Goal: Task Accomplishment & Management: Use online tool/utility

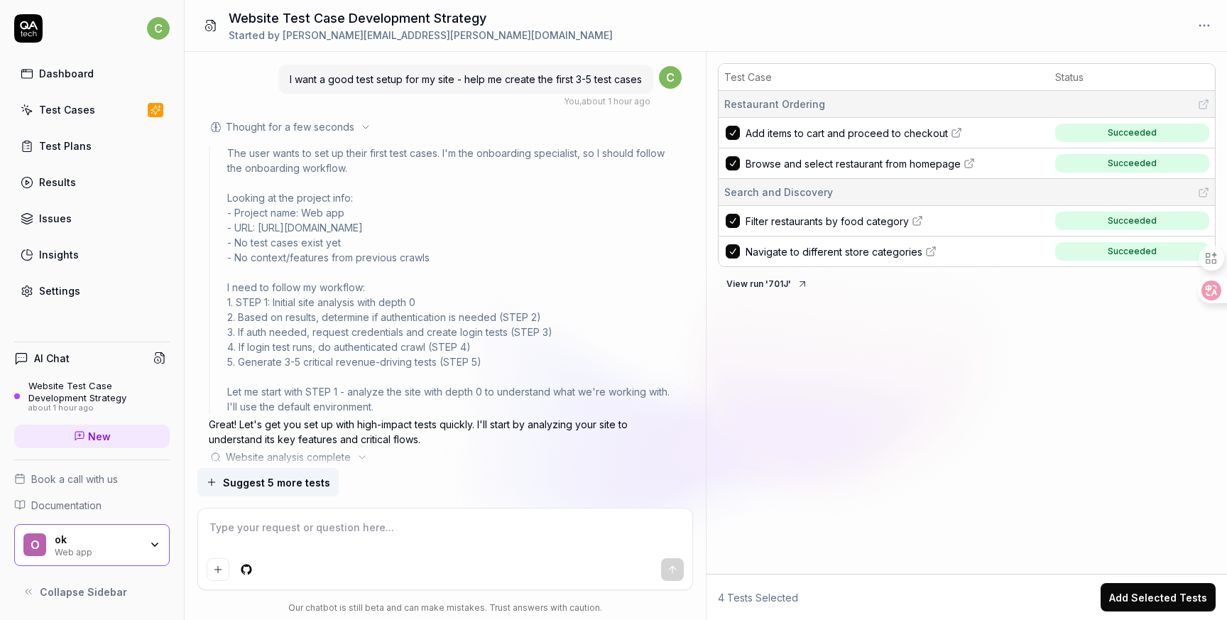
scroll to position [1534, 0]
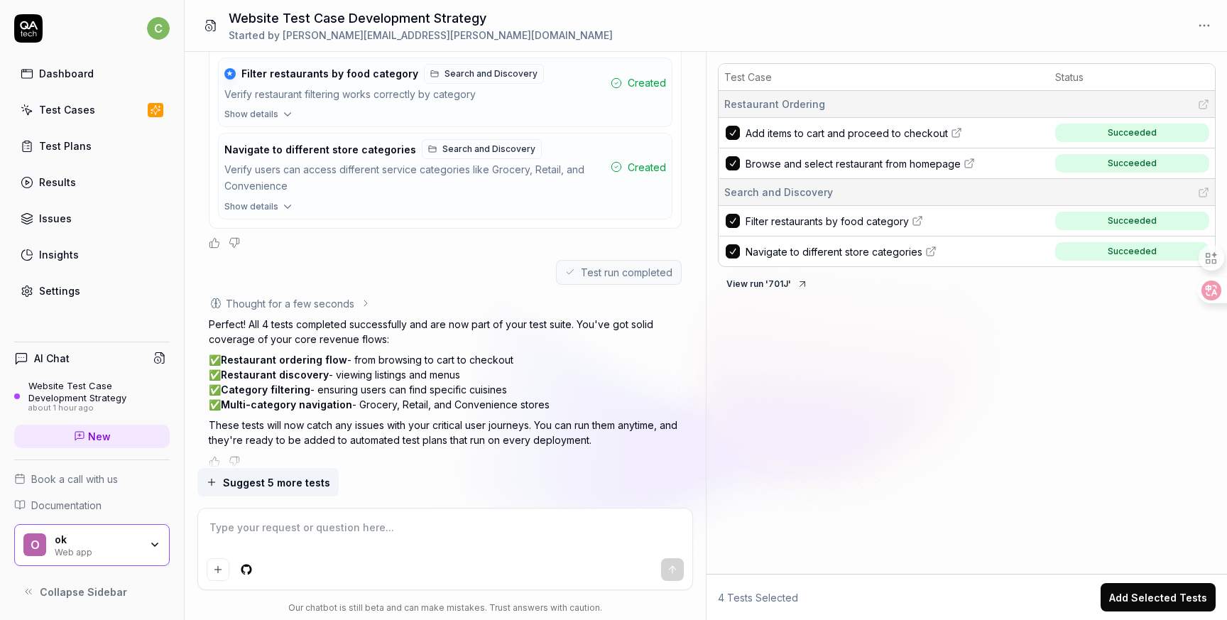
click at [955, 131] on icon at bounding box center [956, 132] width 11 height 11
type textarea "*"
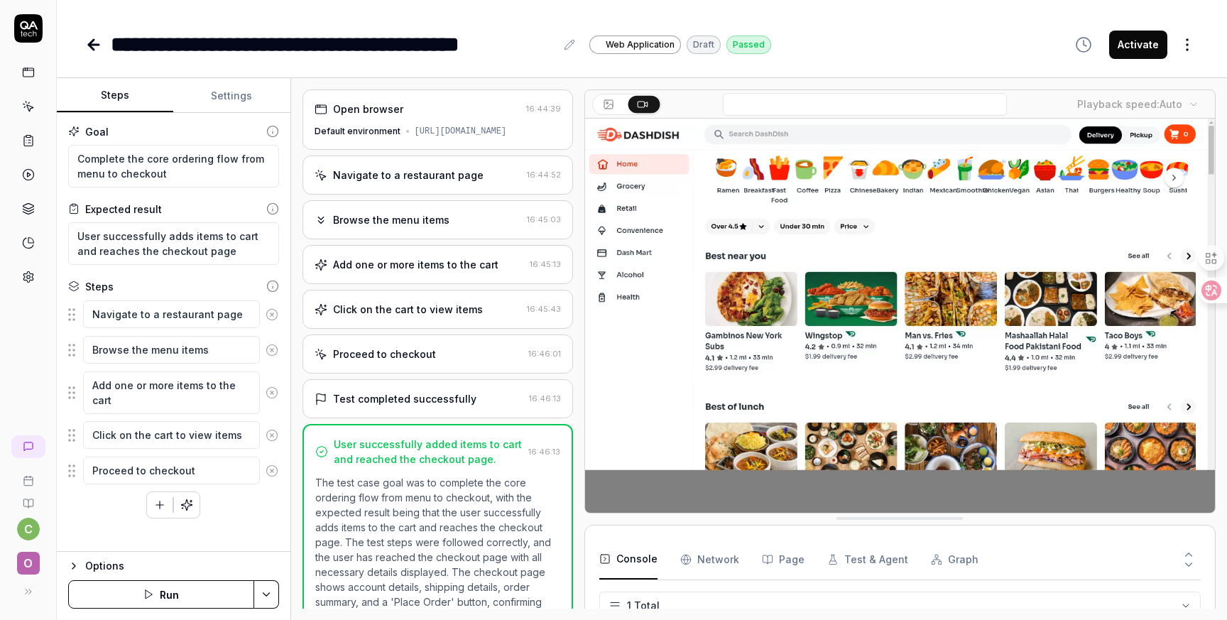
click at [442, 104] on div "Open browser" at bounding box center [418, 109] width 206 height 15
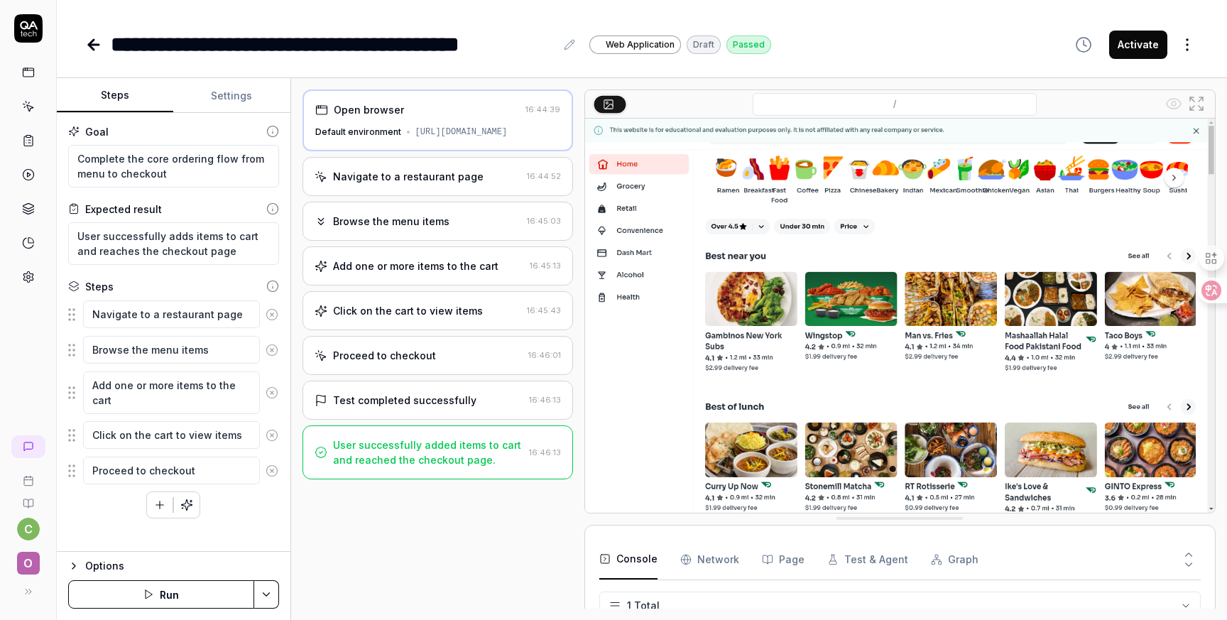
click at [433, 196] on div "Navigate to a restaurant page 16:44:52" at bounding box center [438, 176] width 271 height 39
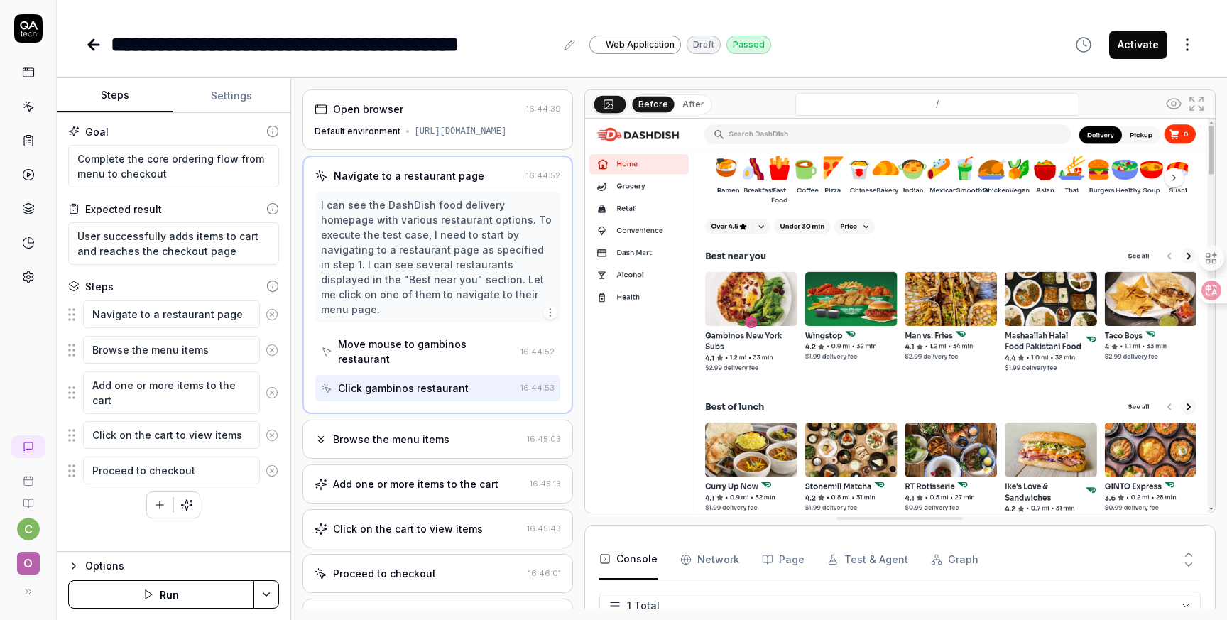
click at [687, 102] on button "After" at bounding box center [693, 105] width 33 height 16
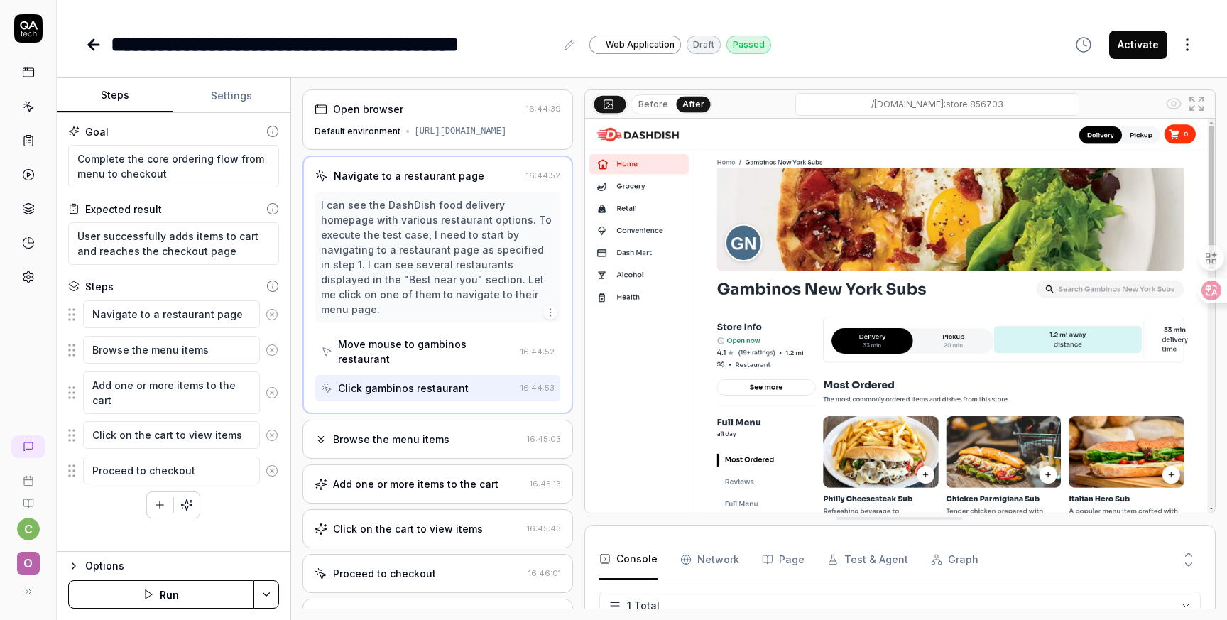
click at [658, 103] on button "Before" at bounding box center [653, 105] width 41 height 16
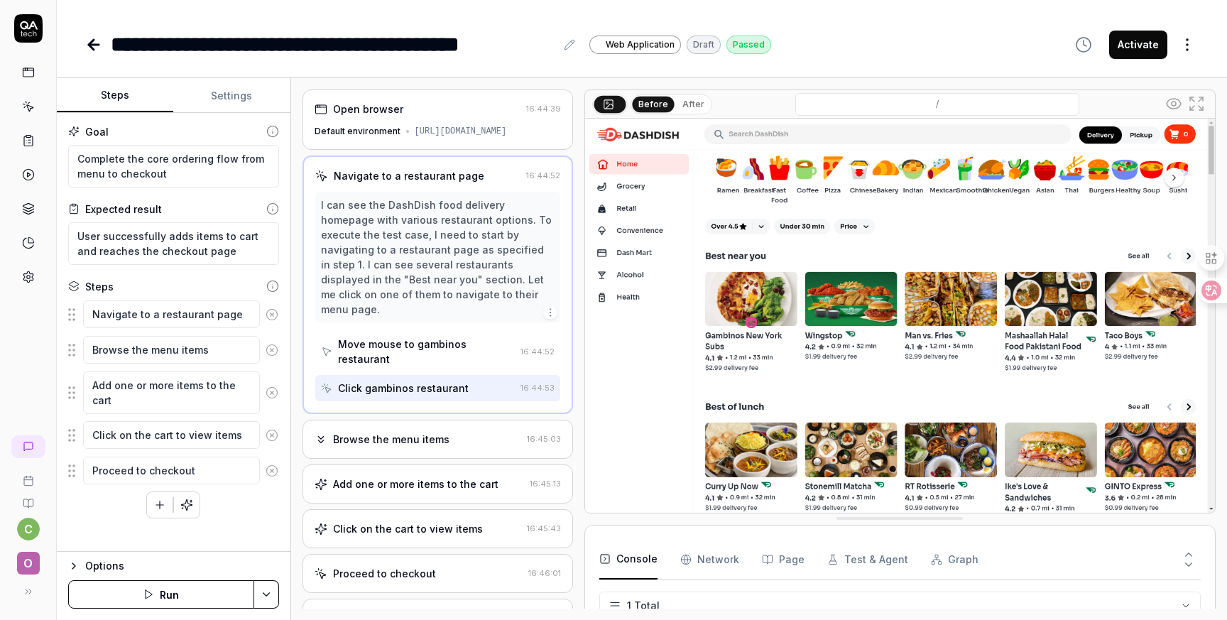
click at [705, 98] on div "Before After" at bounding box center [672, 104] width 82 height 20
click at [690, 112] on div "Before After" at bounding box center [672, 104] width 82 height 20
click at [690, 109] on button "After" at bounding box center [693, 105] width 33 height 16
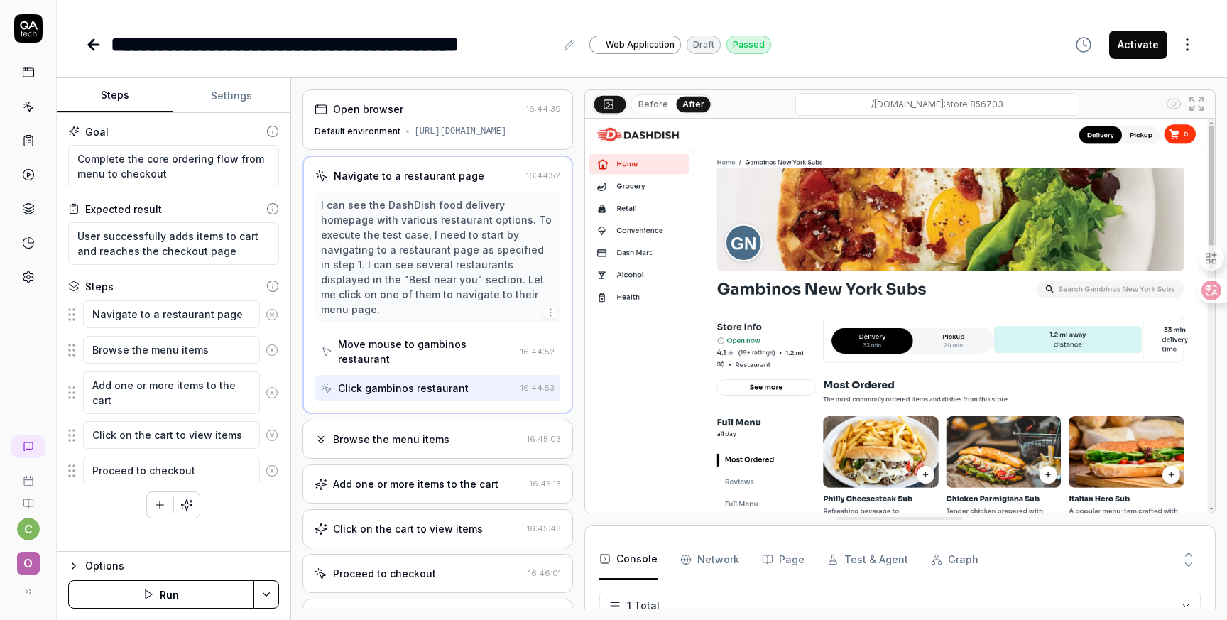
click at [450, 432] on div "Browse the menu items" at bounding box center [418, 439] width 207 height 15
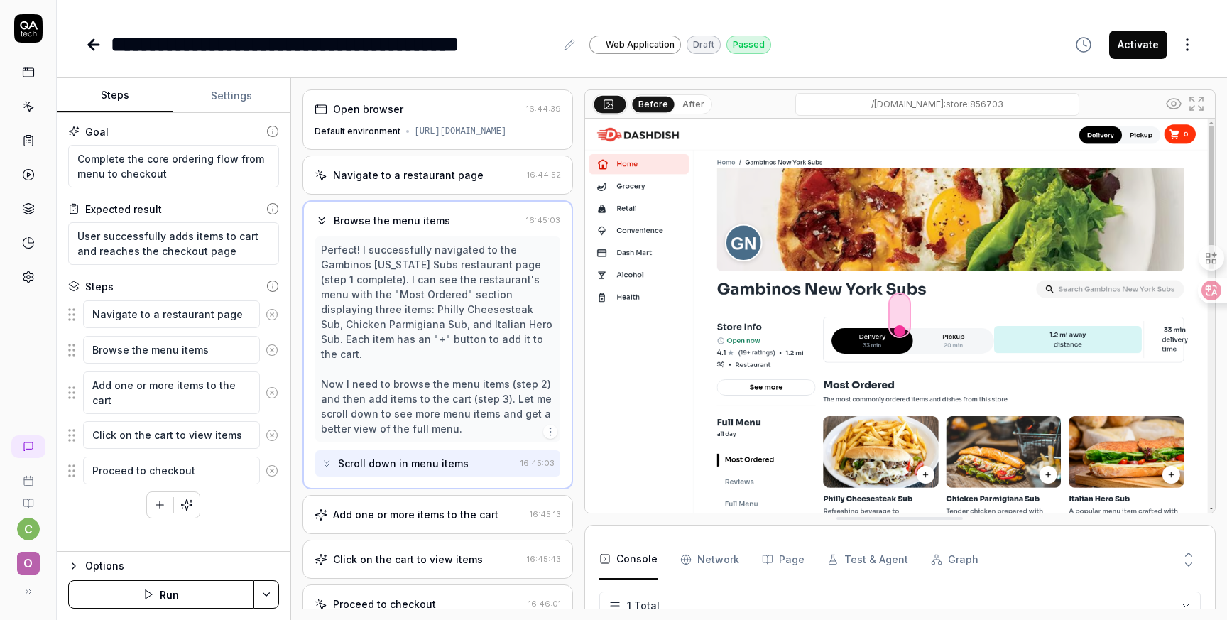
click at [688, 103] on button "After" at bounding box center [693, 105] width 33 height 16
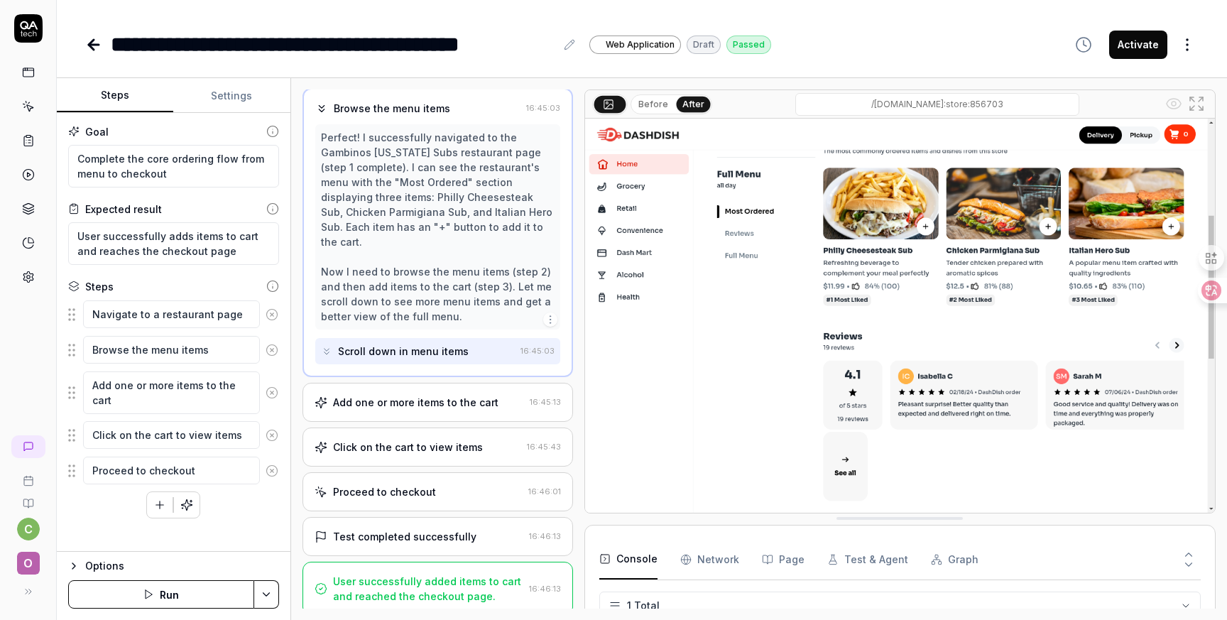
click at [486, 398] on div "Add one or more items to the cart" at bounding box center [416, 402] width 166 height 15
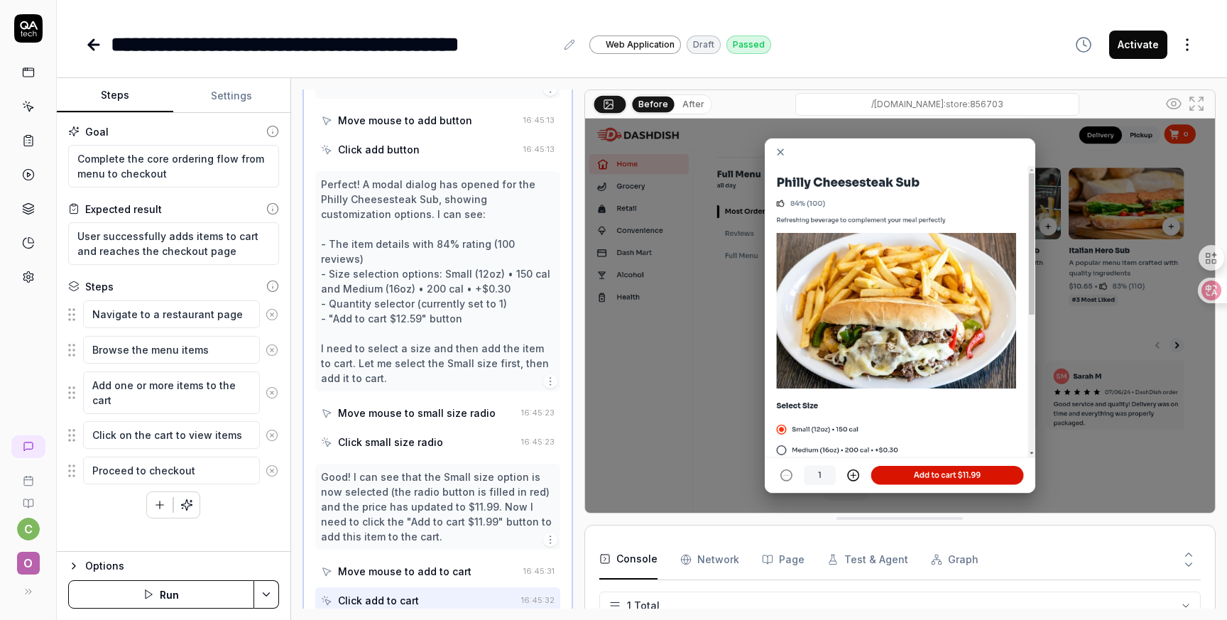
scroll to position [418, 0]
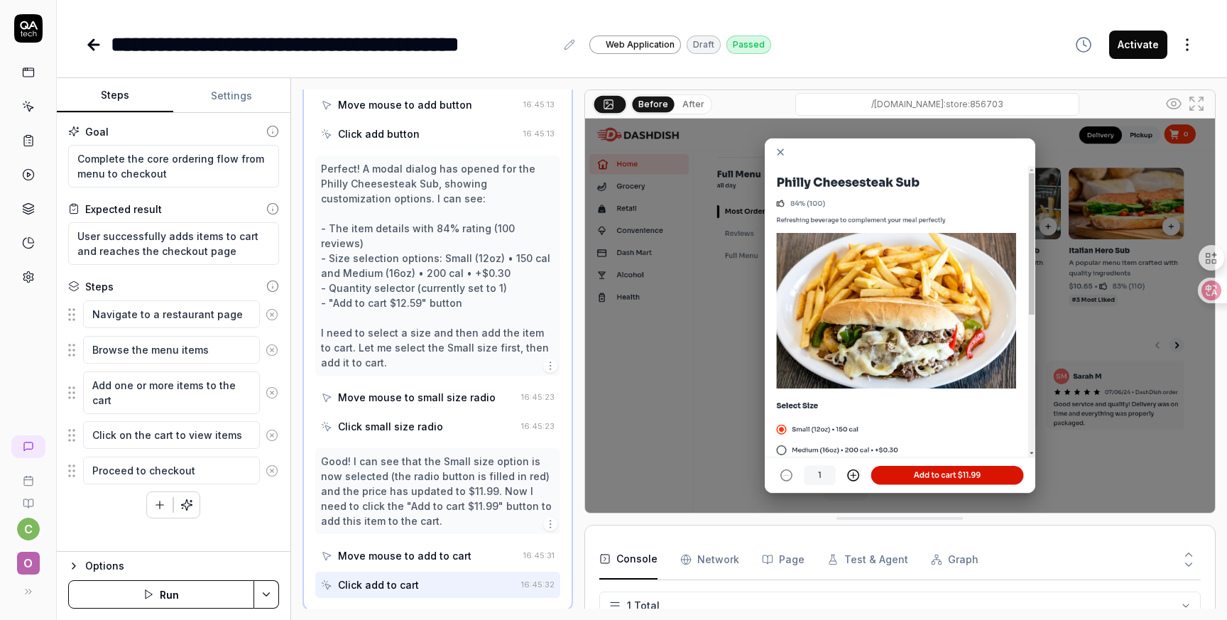
click at [683, 109] on button "After" at bounding box center [693, 105] width 33 height 16
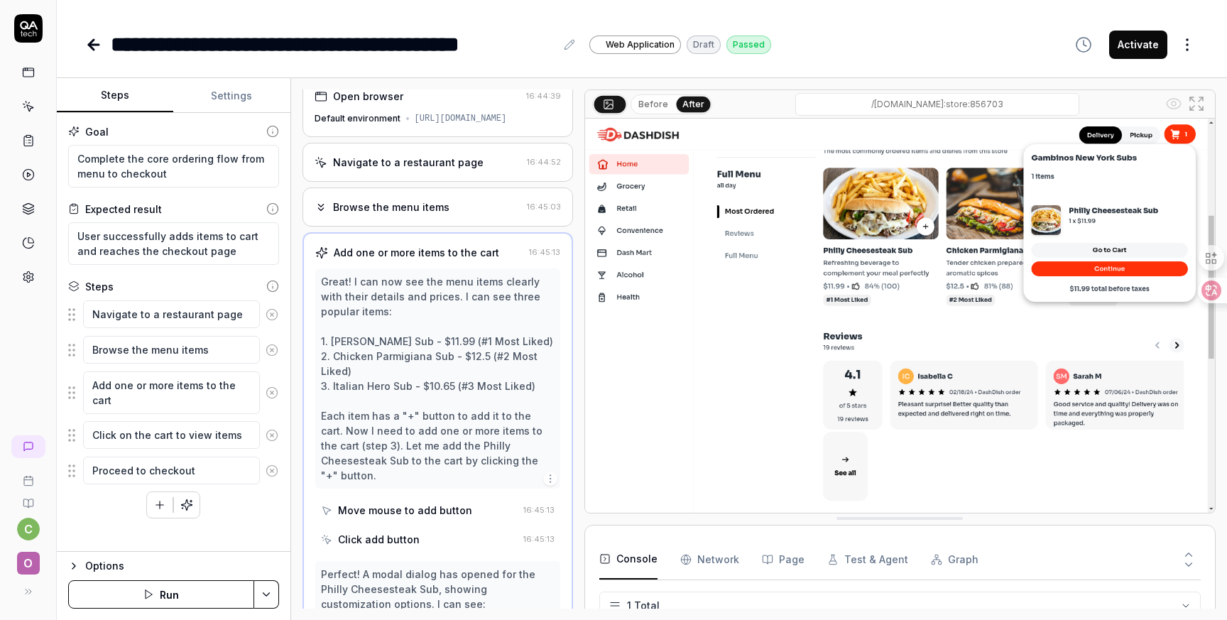
scroll to position [0, 0]
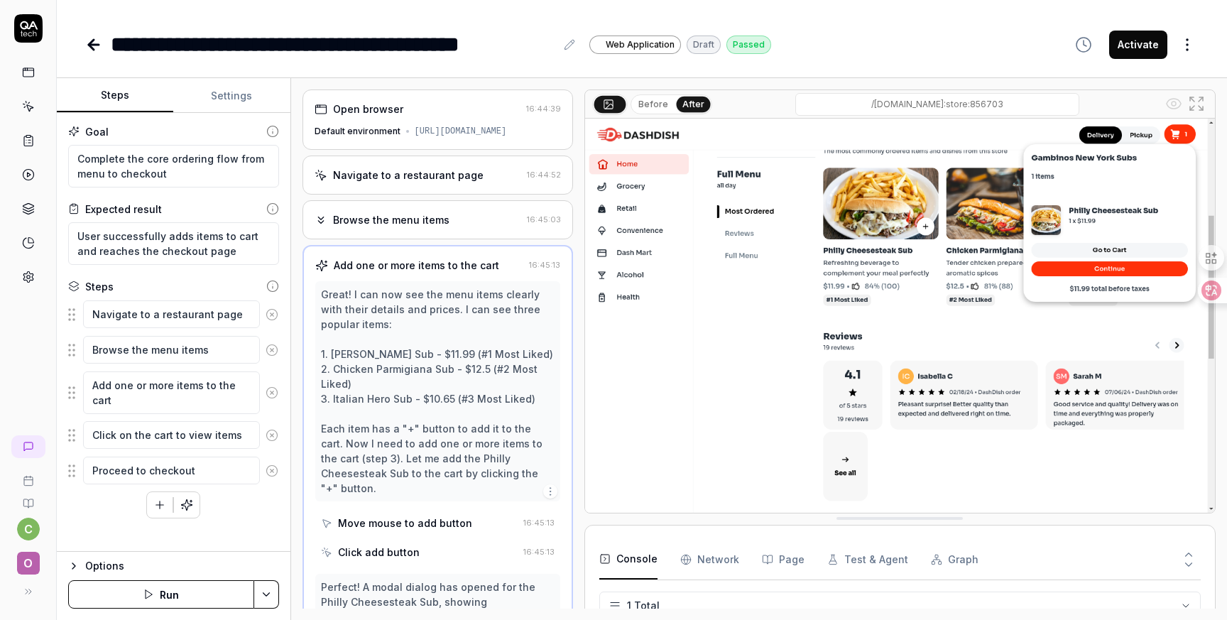
type textarea "*"
